Goal: Information Seeking & Learning: Learn about a topic

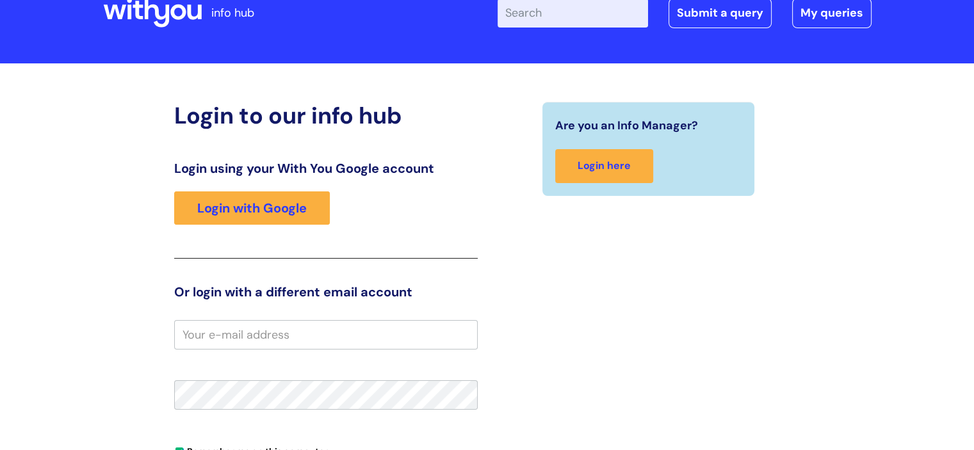
scroll to position [48, 0]
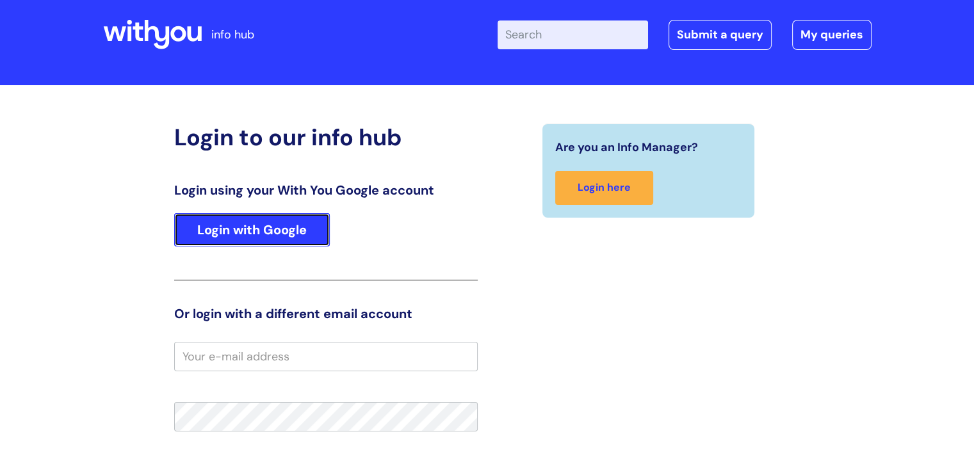
click at [297, 227] on link "Login with Google" at bounding box center [252, 229] width 156 height 33
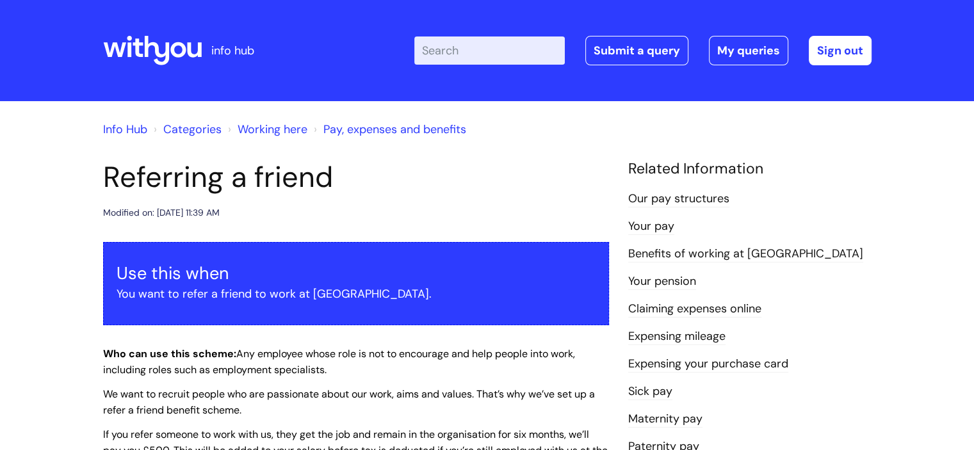
click at [125, 129] on link "Info Hub" at bounding box center [125, 129] width 44 height 15
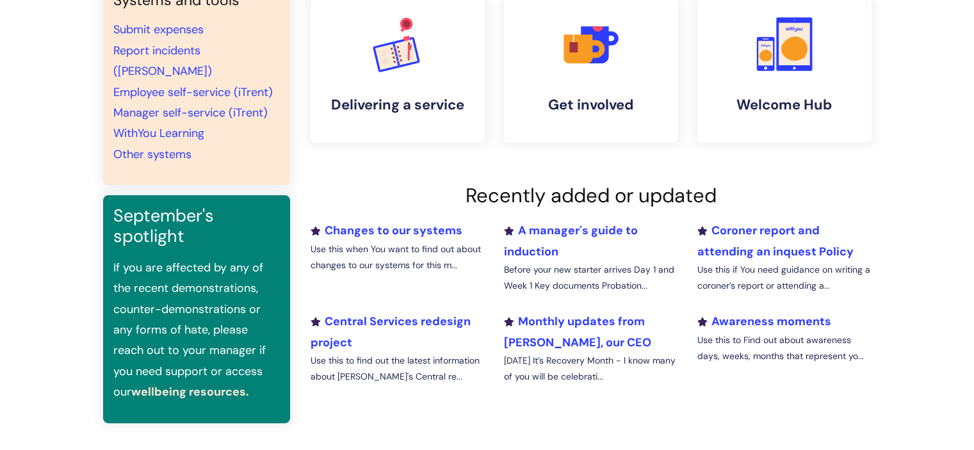
scroll to position [320, 0]
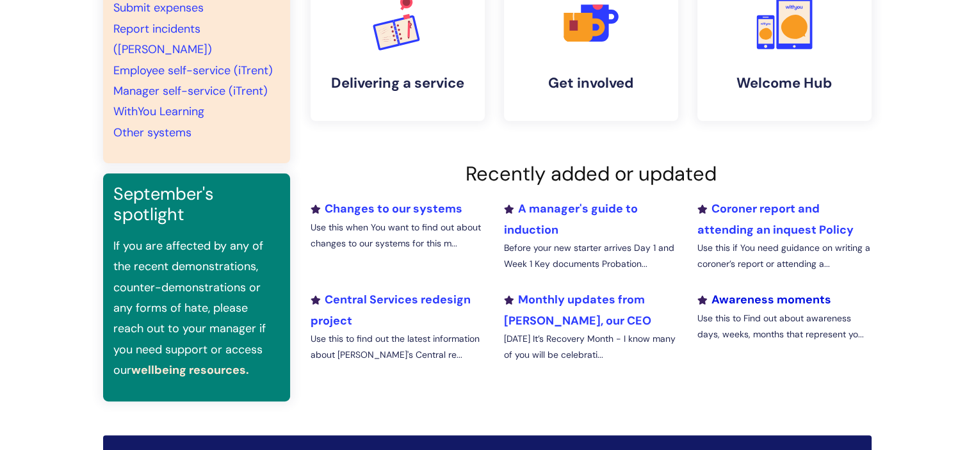
click at [772, 301] on link "Awareness moments" at bounding box center [764, 299] width 134 height 15
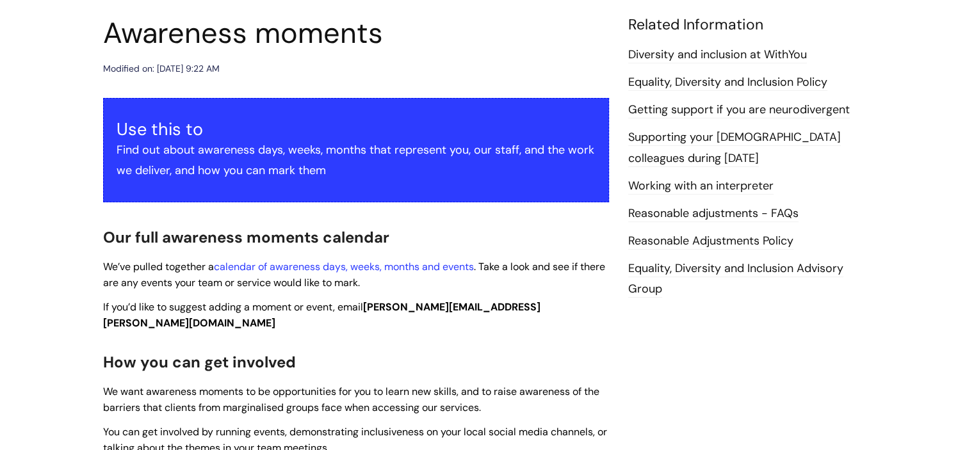
scroll to position [64, 0]
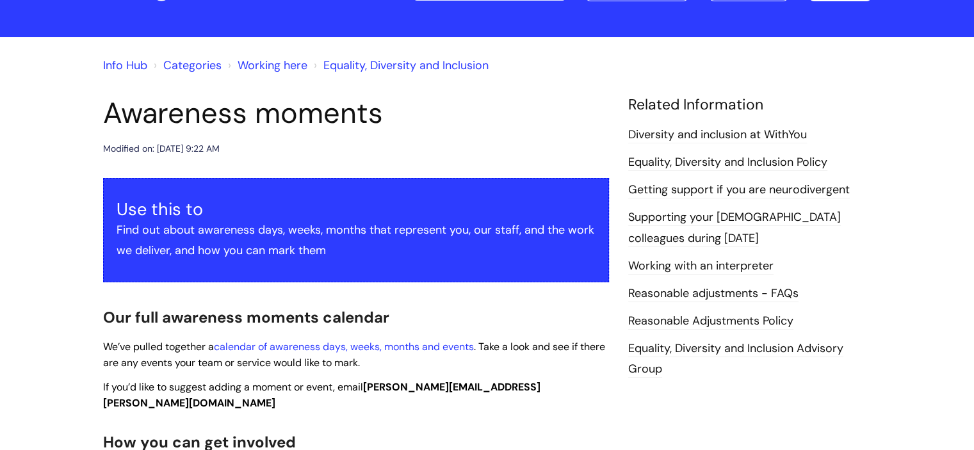
click at [132, 67] on link "Info Hub" at bounding box center [125, 65] width 44 height 15
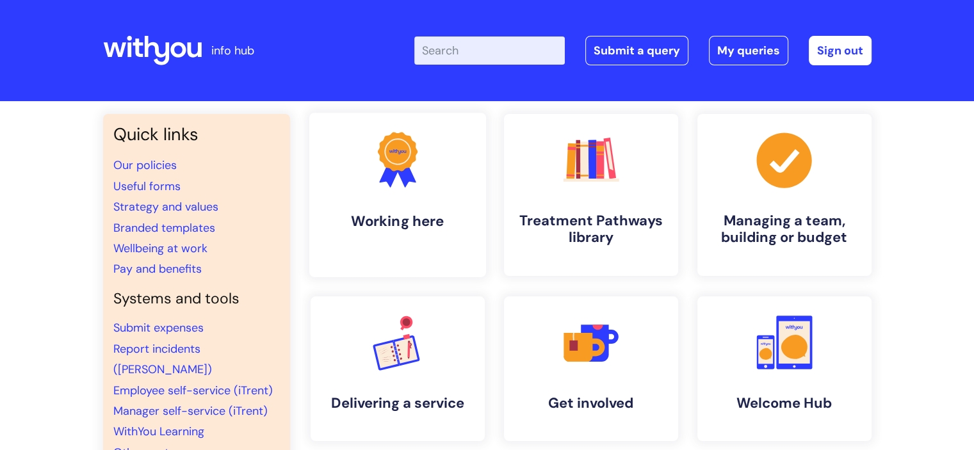
click at [384, 211] on link ".cls-1{fill:#f89b22;}.cls-1,.cls-2,.cls-3{stroke-width:0px;}.cls-2{fill:#2d3cff…" at bounding box center [397, 195] width 177 height 165
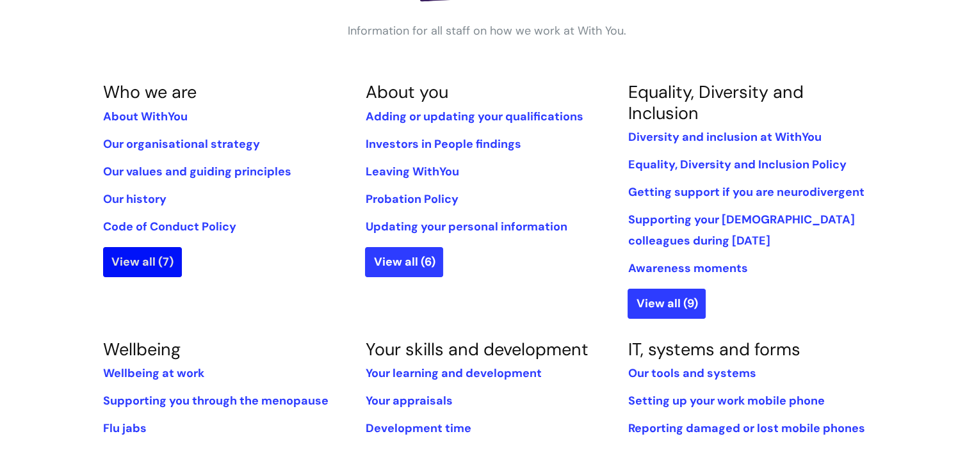
scroll to position [320, 0]
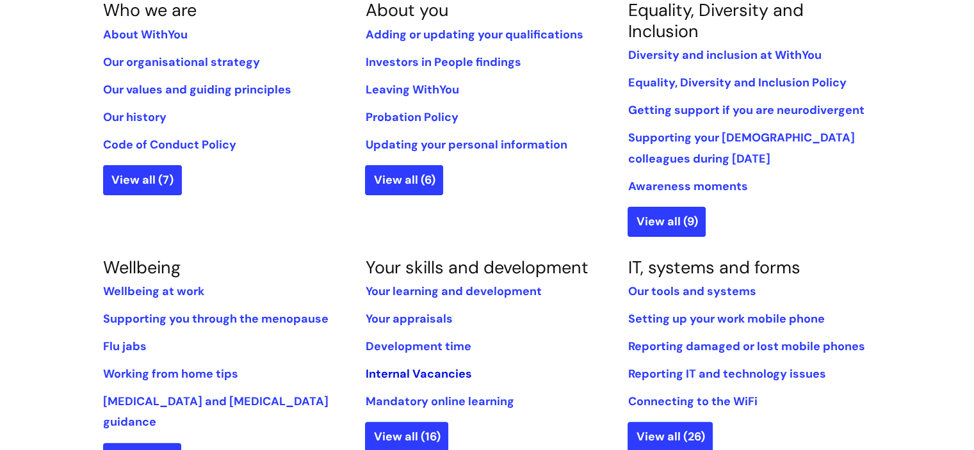
click at [415, 371] on link "Internal Vacancies" at bounding box center [418, 373] width 106 height 15
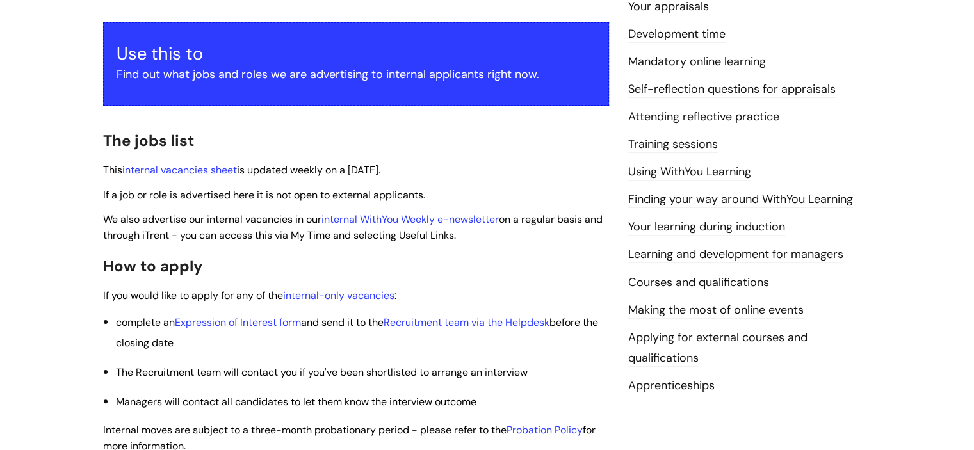
scroll to position [256, 0]
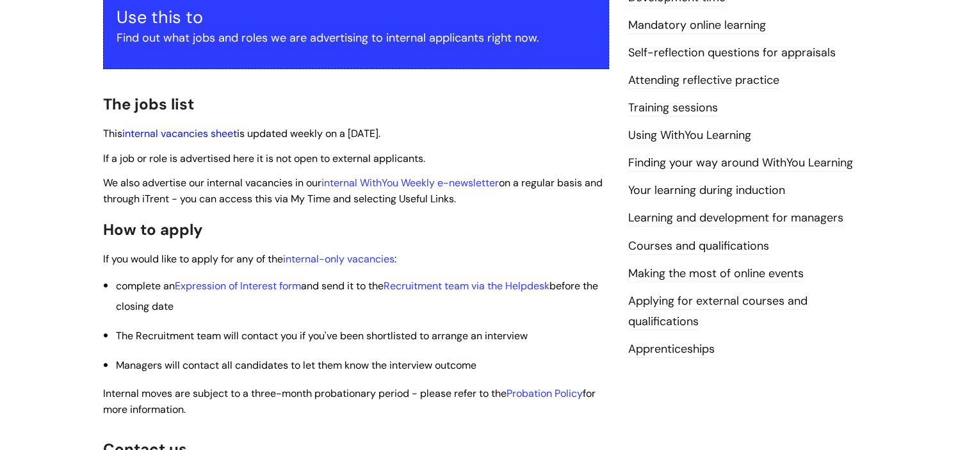
click at [193, 133] on link "internal vacancies sheet" at bounding box center [179, 133] width 115 height 13
